Goal: Task Accomplishment & Management: Manage account settings

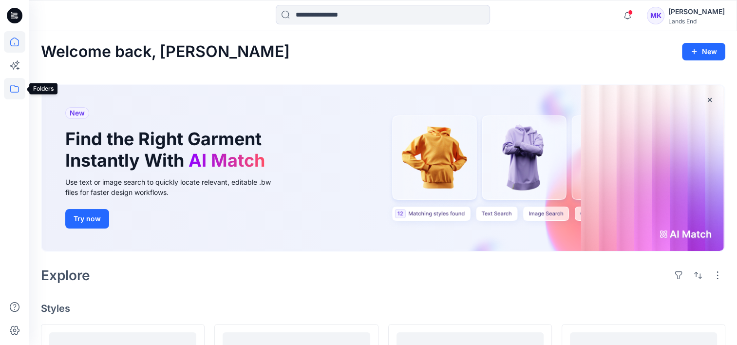
click at [14, 87] on icon at bounding box center [14, 88] width 21 height 21
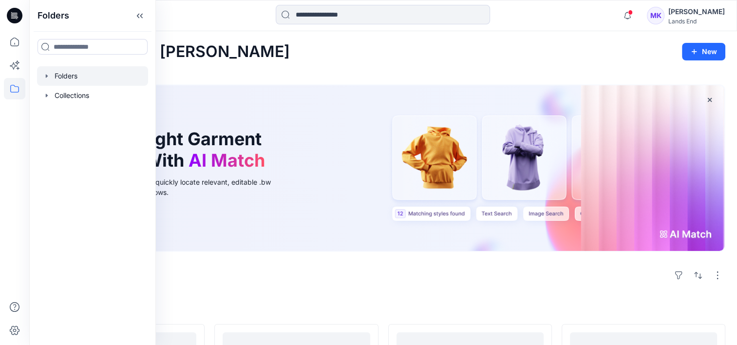
click at [60, 78] on div at bounding box center [92, 75] width 111 height 19
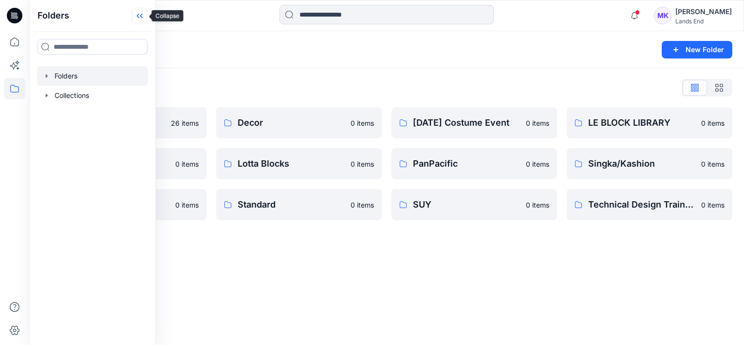
click at [132, 14] on icon at bounding box center [140, 16] width 16 height 16
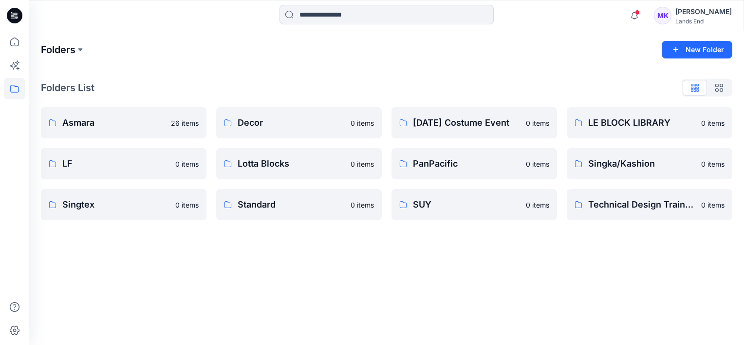
click at [74, 52] on p "Folders" at bounding box center [58, 50] width 35 height 14
click at [719, 89] on icon "button" at bounding box center [720, 88] width 8 height 8
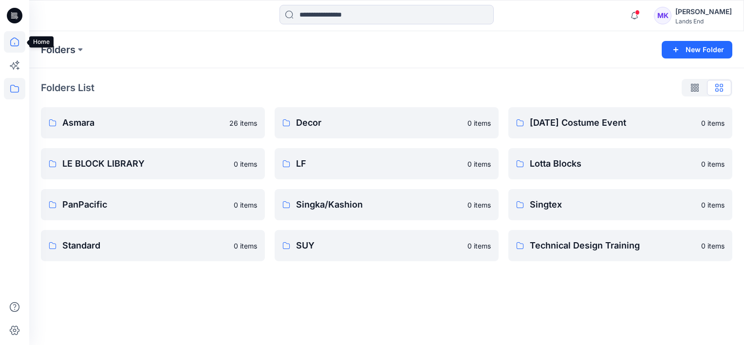
click at [9, 45] on icon at bounding box center [14, 41] width 21 height 21
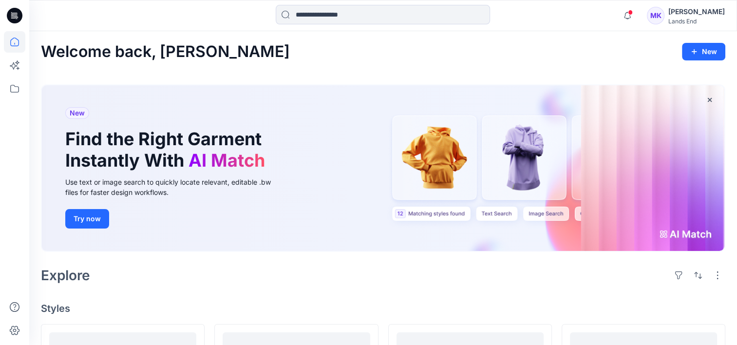
click at [664, 19] on div "MK" at bounding box center [656, 16] width 18 height 18
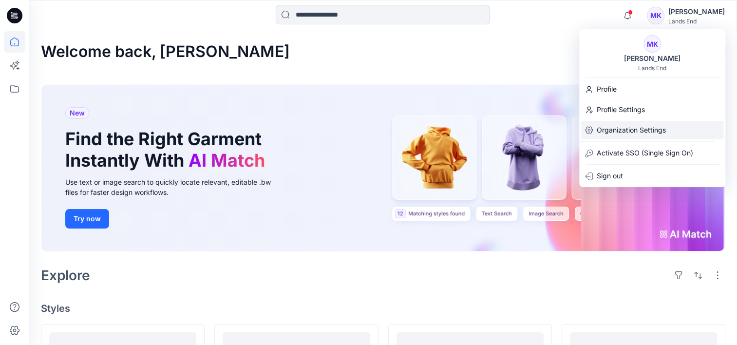
click at [623, 131] on p "Organization Settings" at bounding box center [631, 130] width 69 height 19
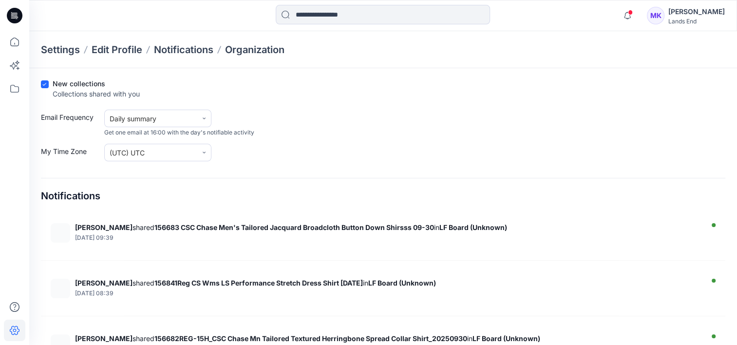
scroll to position [195, 0]
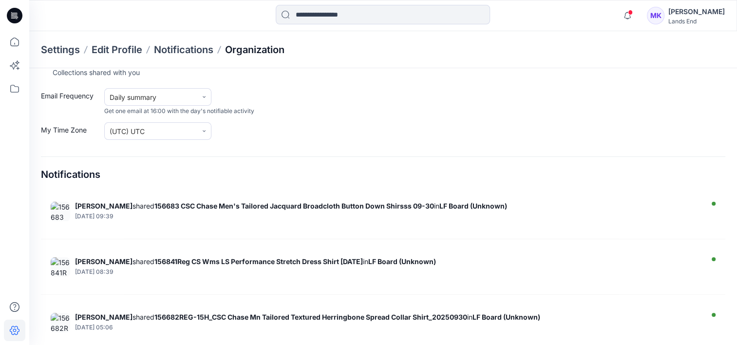
click at [255, 47] on p "Organization" at bounding box center [254, 50] width 59 height 14
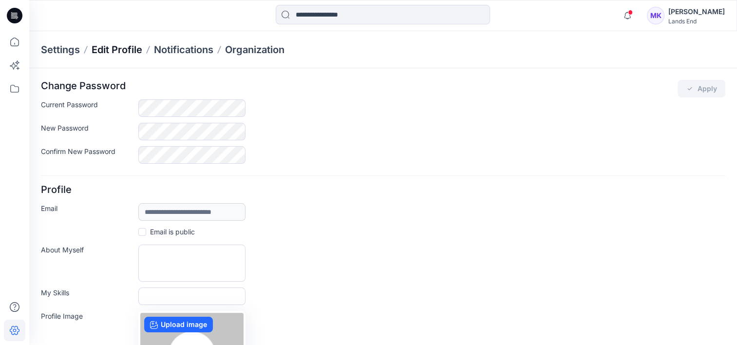
click at [94, 51] on p "Edit Profile" at bounding box center [117, 50] width 51 height 14
click at [62, 49] on p "Settings" at bounding box center [60, 50] width 39 height 14
